Goal: Task Accomplishment & Management: Complete application form

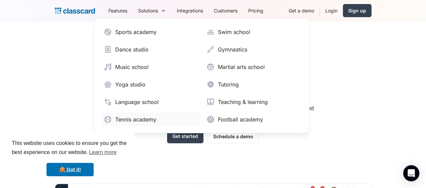
click at [115, 118] on div "Tennis academy" at bounding box center [135, 119] width 41 height 8
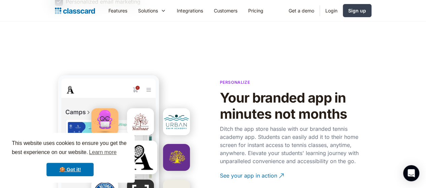
scroll to position [1191, 0]
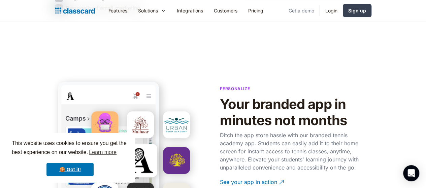
click at [319, 7] on link "Get a demo" at bounding box center [301, 10] width 36 height 15
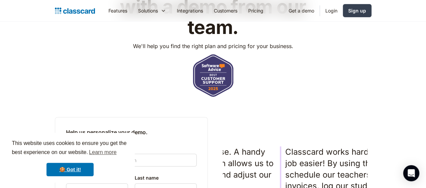
scroll to position [79, 0]
